Goal: Transaction & Acquisition: Purchase product/service

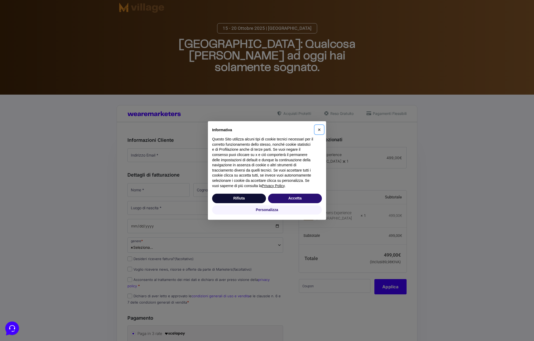
click at [319, 129] on span "×" at bounding box center [319, 130] width 3 height 6
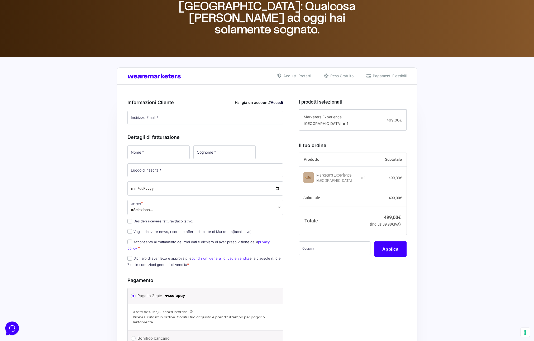
scroll to position [45, 0]
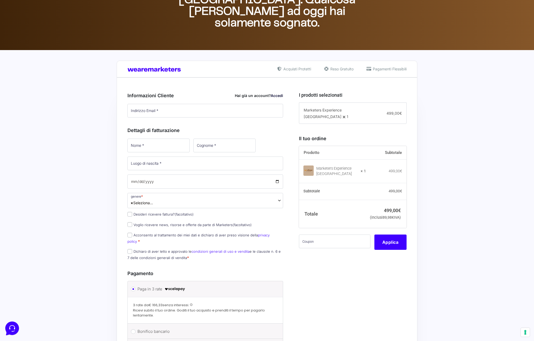
click at [132, 237] on label "Acconsento al trattamento dei miei dati e dichiaro di aver preso visione della …" at bounding box center [198, 238] width 142 height 10
click at [132, 237] on input "Acconsento al trattamento dei miei dati e dichiaro di aver preso visione della …" at bounding box center [129, 235] width 5 height 5
checkbox input "true"
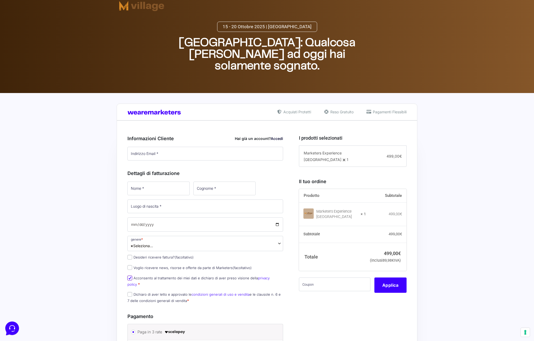
scroll to position [0, 0]
